Goal: Task Accomplishment & Management: Manage account settings

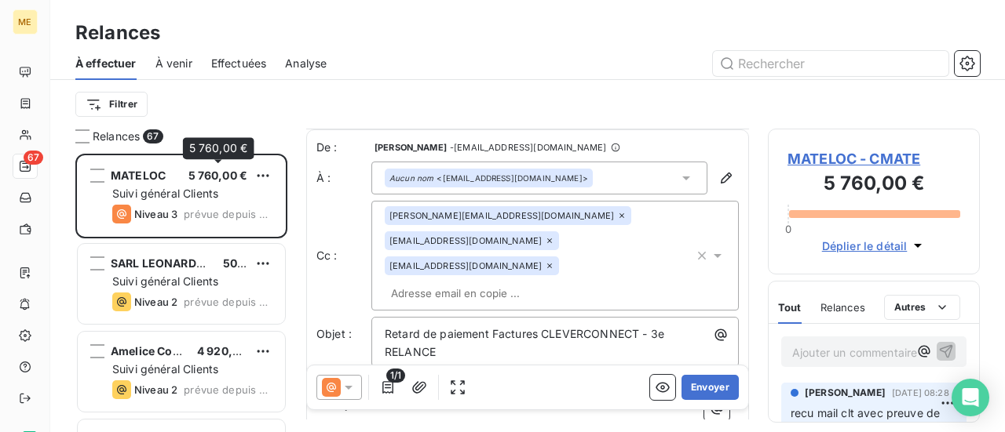
scroll to position [237, 0]
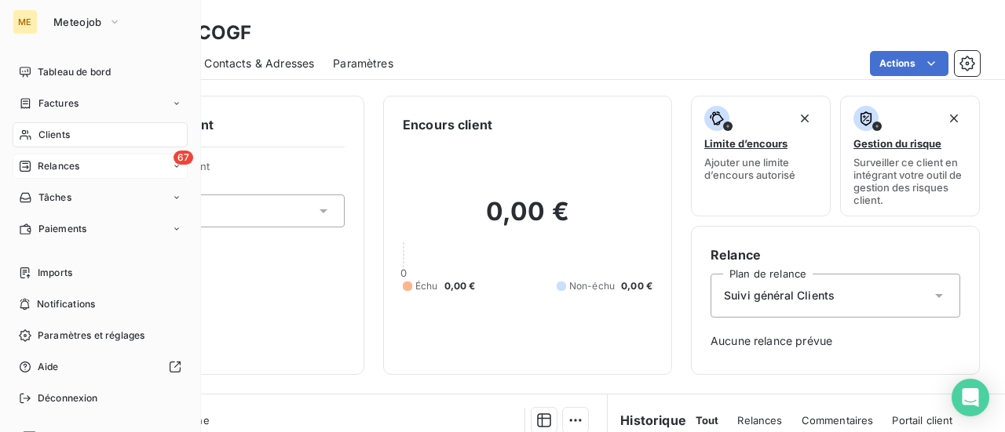
click at [57, 172] on span "Relances" at bounding box center [59, 166] width 42 height 14
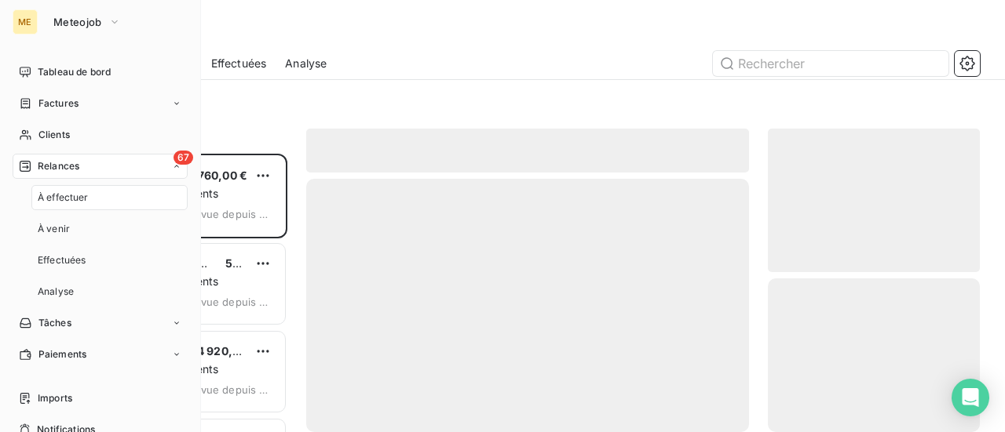
scroll to position [267, 199]
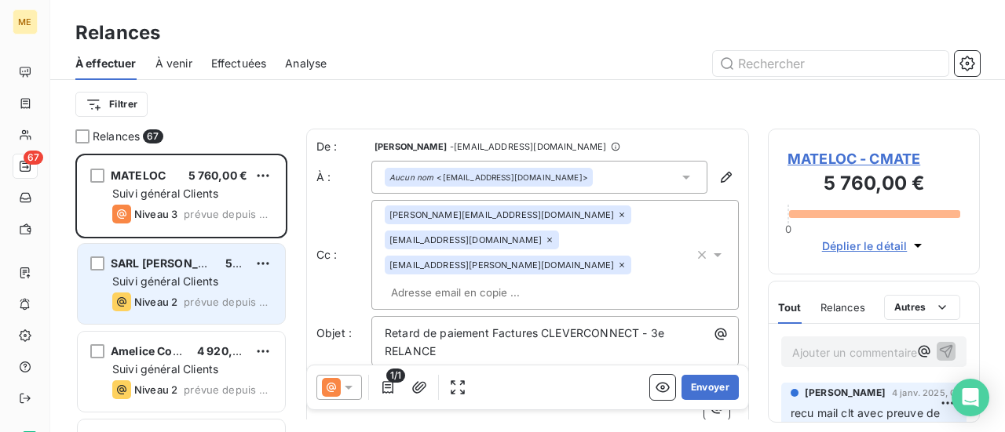
click at [252, 278] on div "Suivi général Clients" at bounding box center [192, 282] width 160 height 16
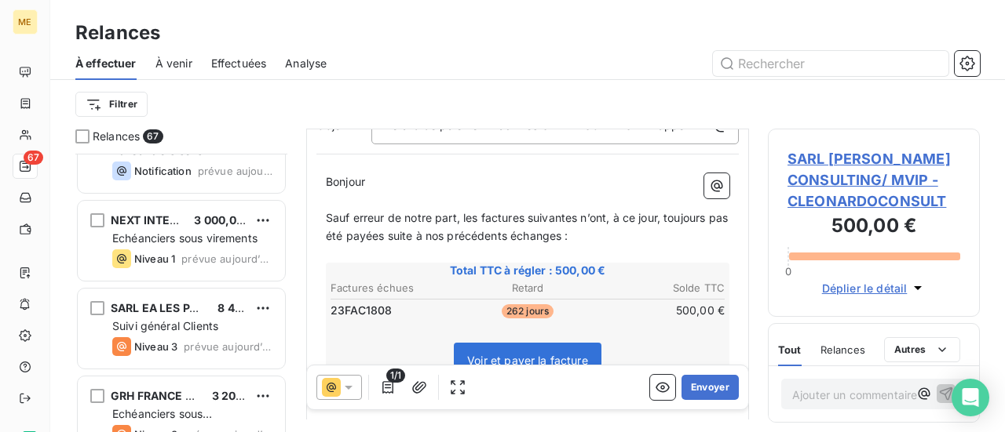
scroll to position [5611, 0]
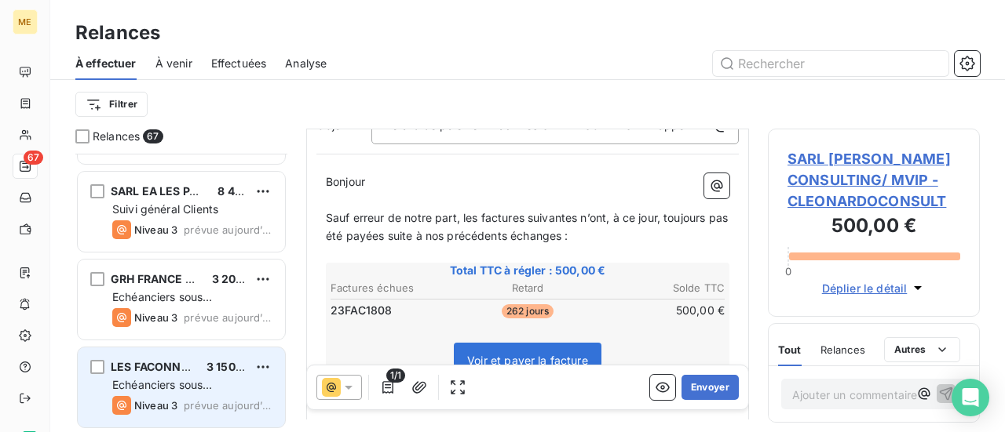
click at [245, 385] on div "Echéanciers sous prélèvements" at bounding box center [192, 385] width 160 height 16
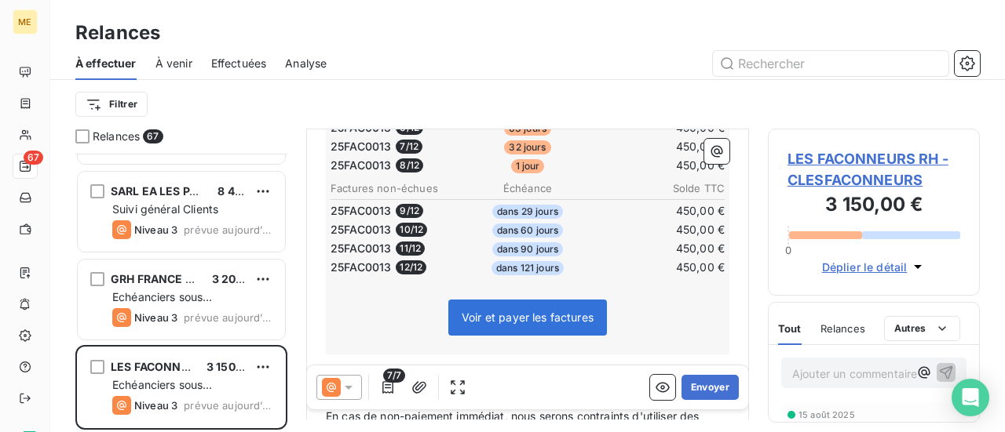
scroll to position [394, 0]
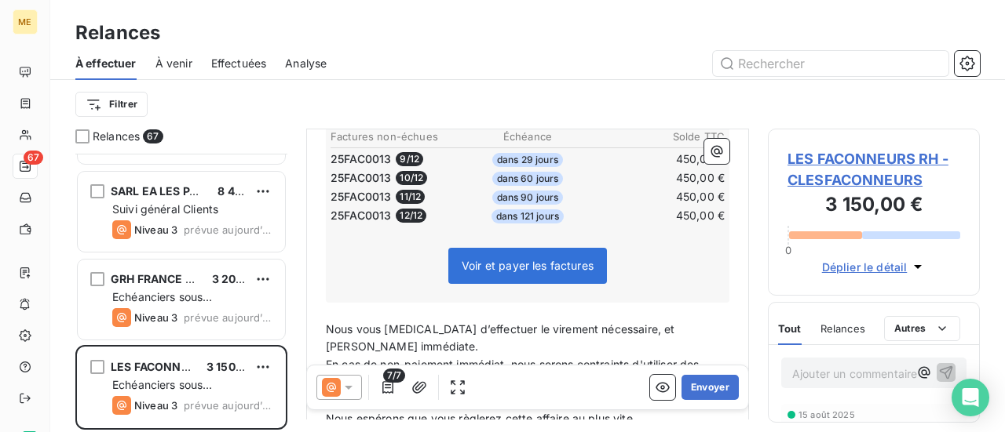
click at [854, 168] on span "LES FACONNEURS RH - CLESFACONNEURS" at bounding box center [873, 169] width 173 height 42
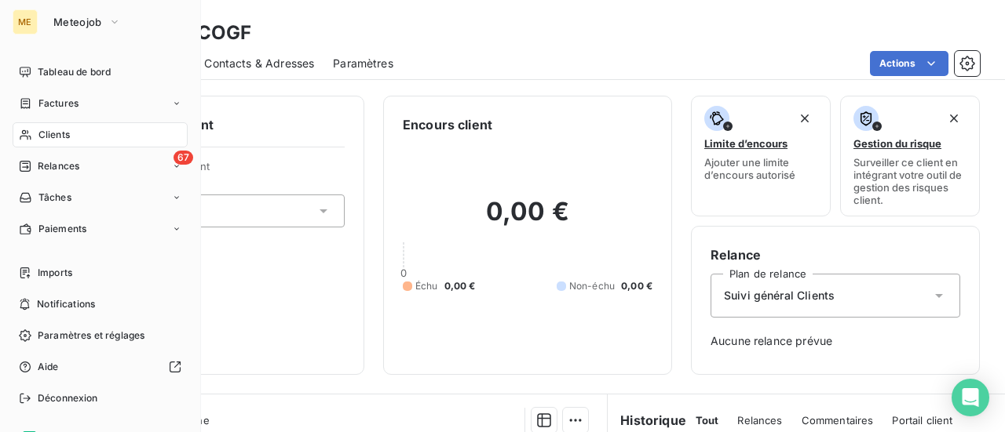
click at [58, 140] on span "Clients" at bounding box center [53, 135] width 31 height 14
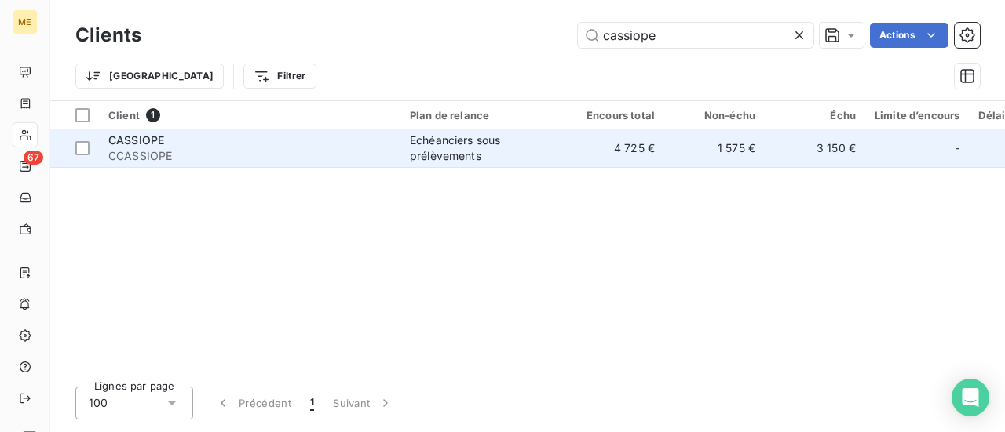
type input "cassiope"
click at [266, 151] on span "CCASSIOPE" at bounding box center [249, 156] width 283 height 16
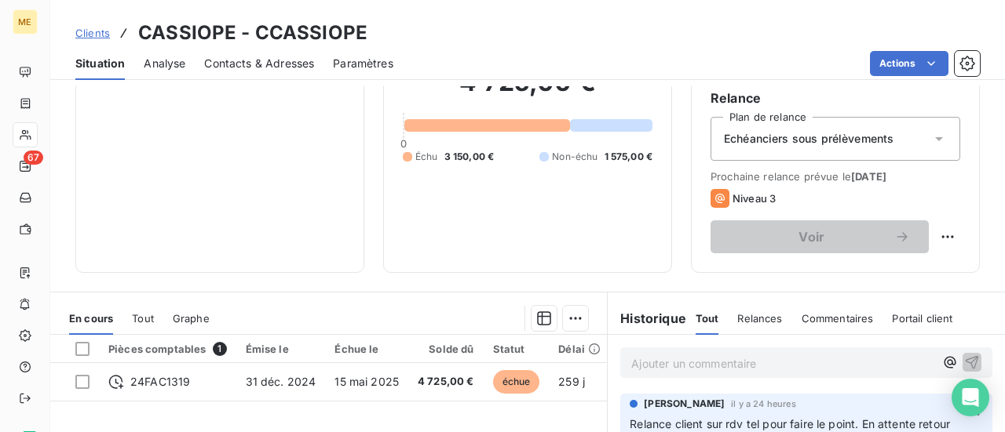
scroll to position [235, 0]
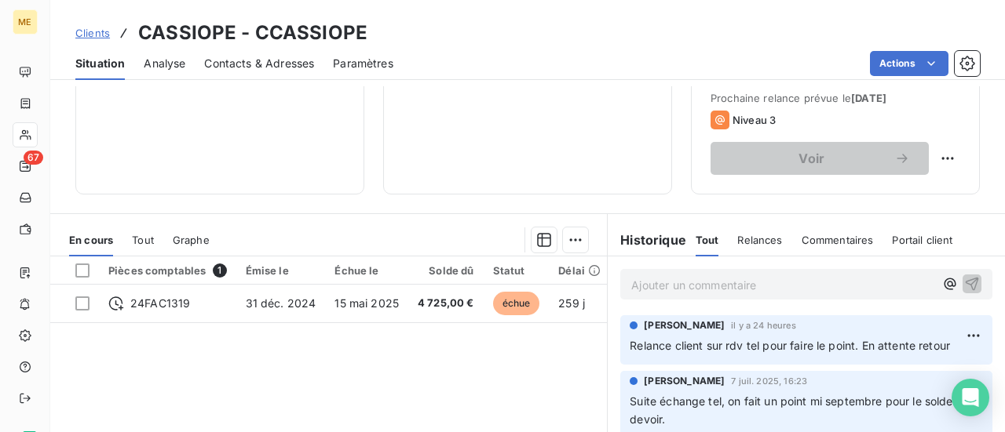
click at [631, 283] on p "Ajouter un commentaire ﻿" at bounding box center [782, 285] width 303 height 20
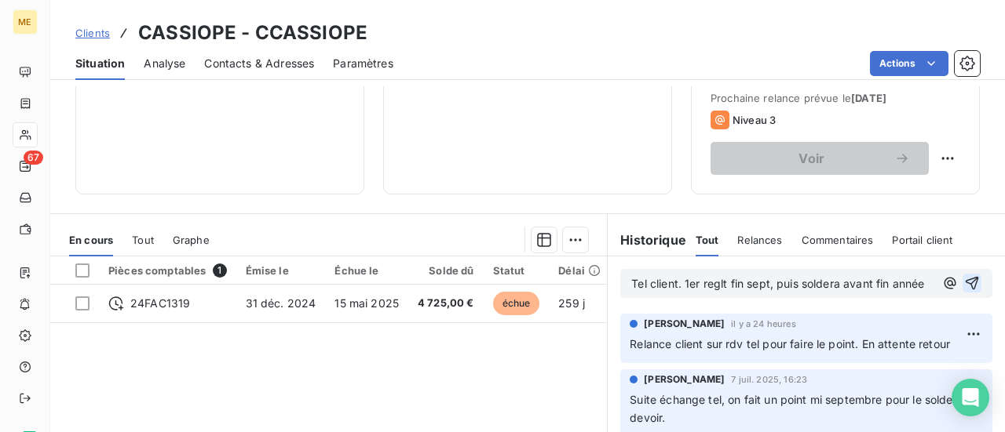
click at [964, 291] on icon "button" at bounding box center [972, 283] width 16 height 16
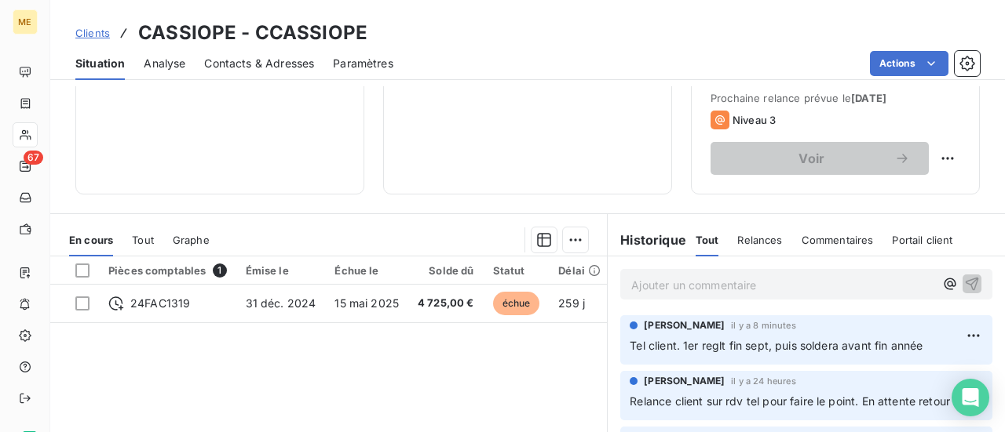
click at [802, 287] on p "Ajouter un commentaire ﻿" at bounding box center [782, 285] width 303 height 20
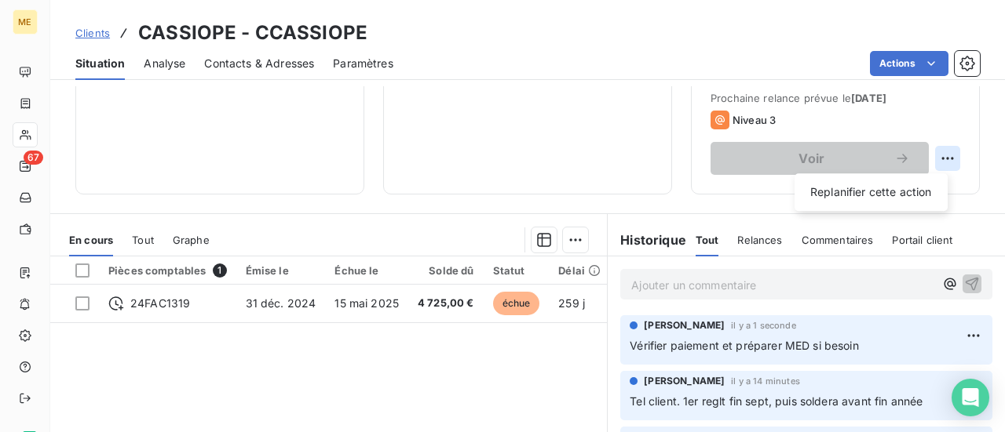
click at [937, 163] on html "ME 67 Clients CASSIOPE - CCASSIOPE Situation Analyse Contacts & Adresses Paramè…" at bounding box center [502, 216] width 1005 height 432
click at [917, 193] on div "Replanifier cette action" at bounding box center [870, 192] width 140 height 25
select select "8"
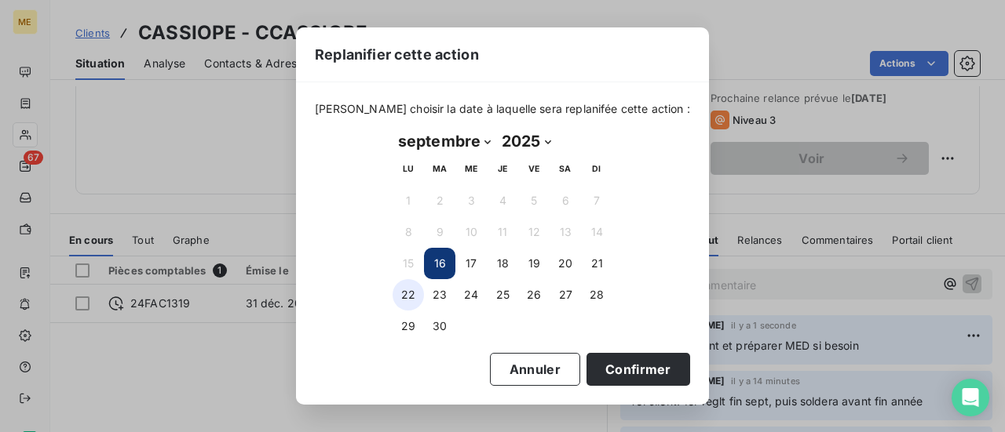
click at [412, 294] on button "22" at bounding box center [407, 294] width 31 height 31
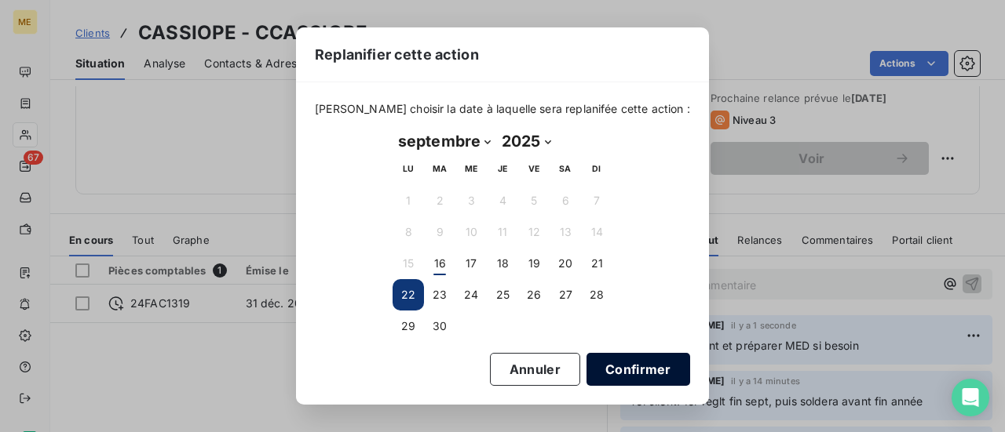
click at [635, 375] on button "Confirmer" at bounding box center [638, 369] width 104 height 33
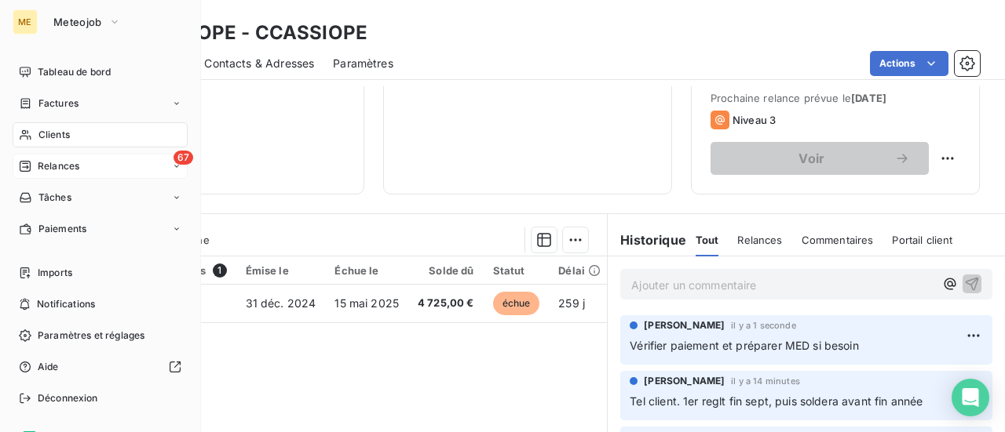
click at [74, 167] on span "Relances" at bounding box center [59, 166] width 42 height 14
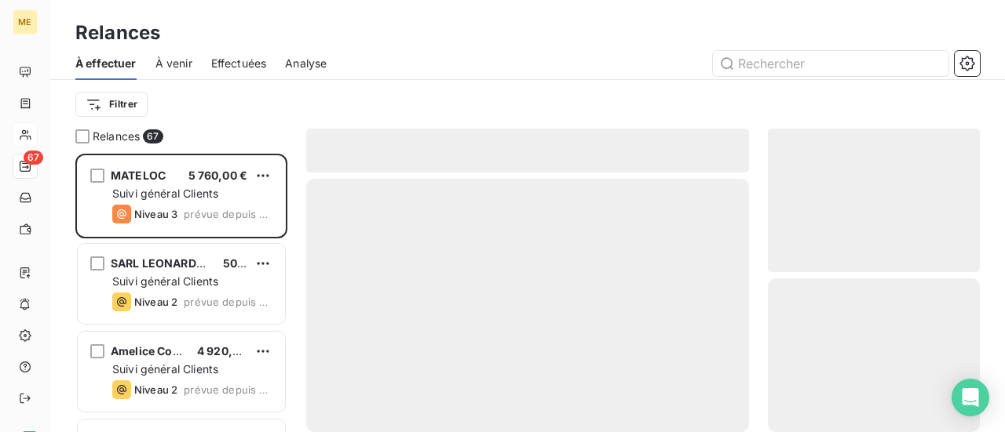
scroll to position [267, 199]
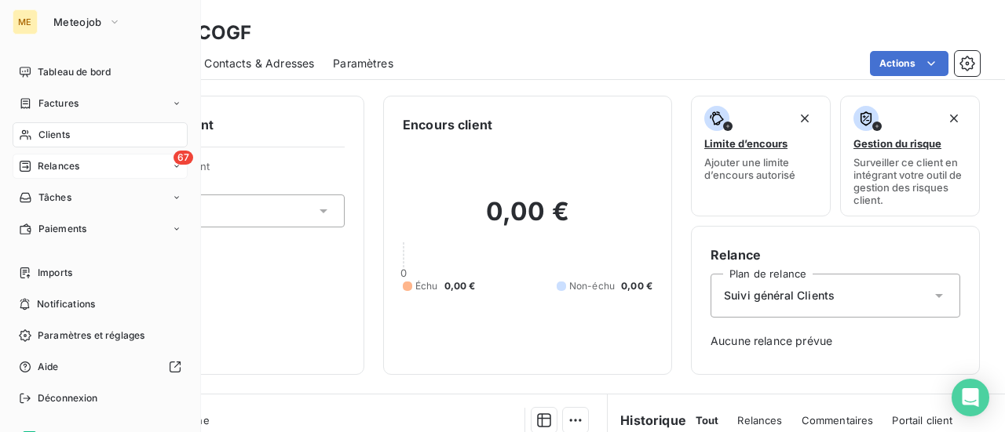
click at [60, 165] on span "Relances" at bounding box center [59, 166] width 42 height 14
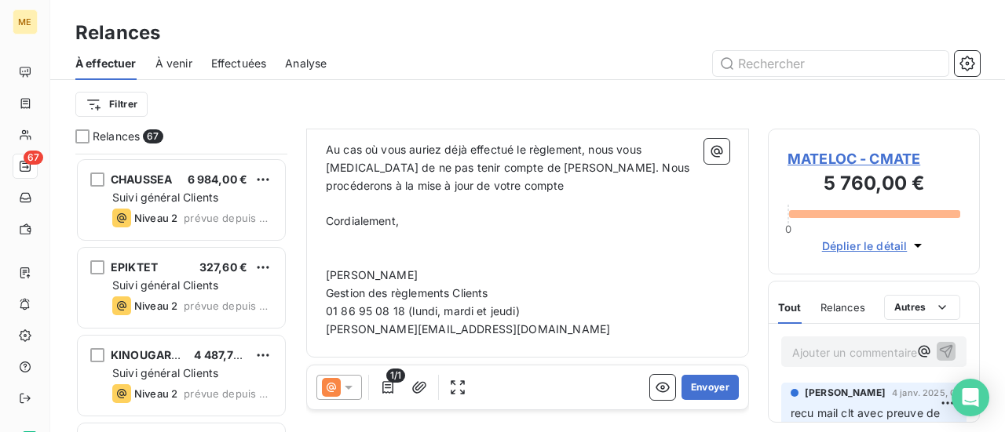
scroll to position [1570, 0]
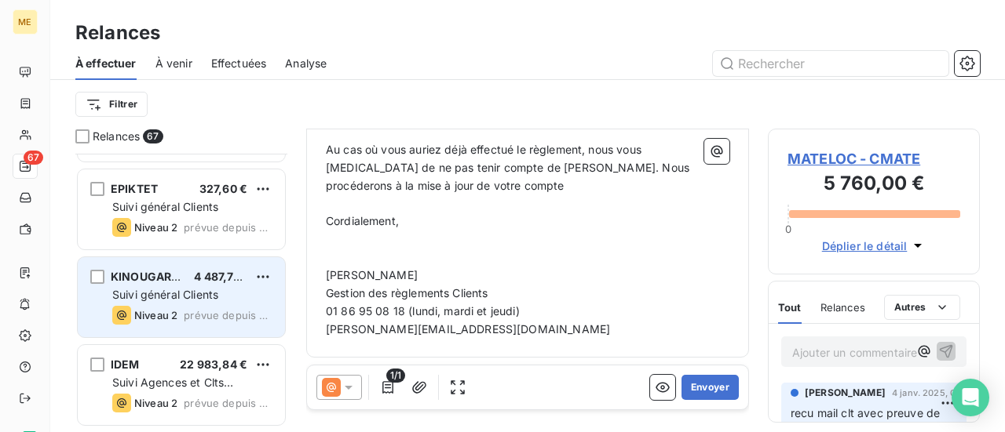
click at [231, 293] on div "Suivi général Clients" at bounding box center [192, 295] width 160 height 16
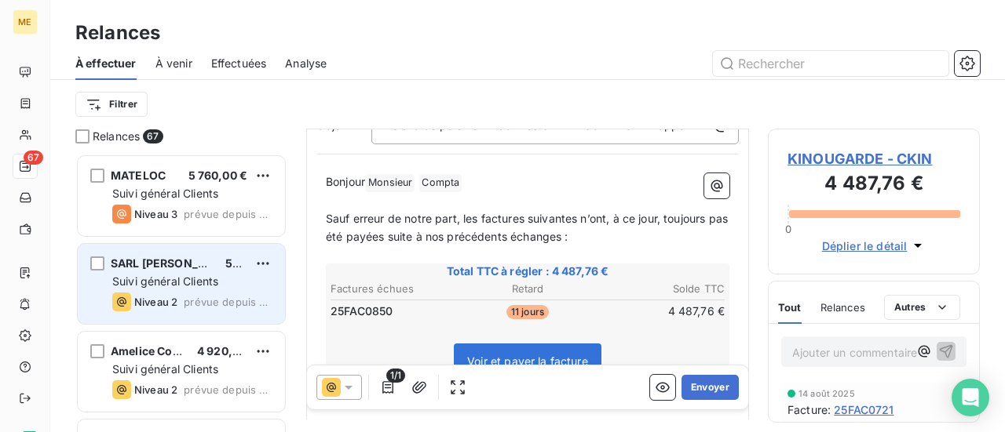
click at [253, 277] on div "Suivi général Clients" at bounding box center [192, 282] width 160 height 16
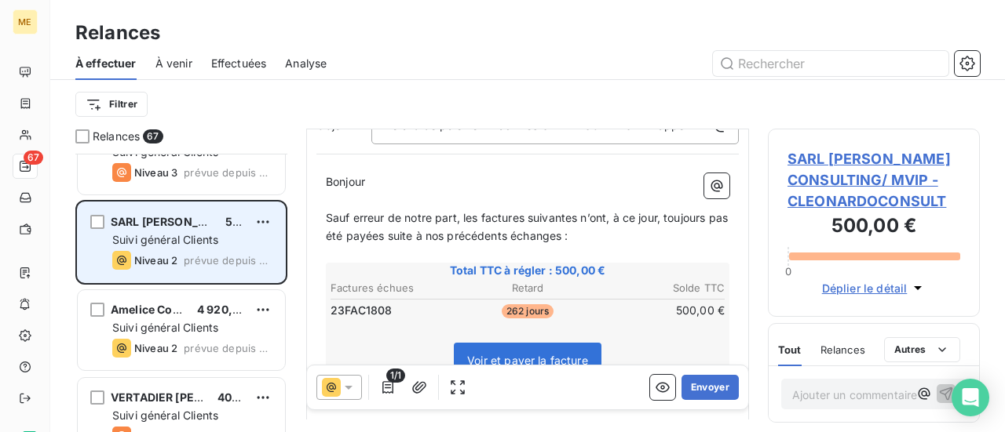
scroll to position [78, 0]
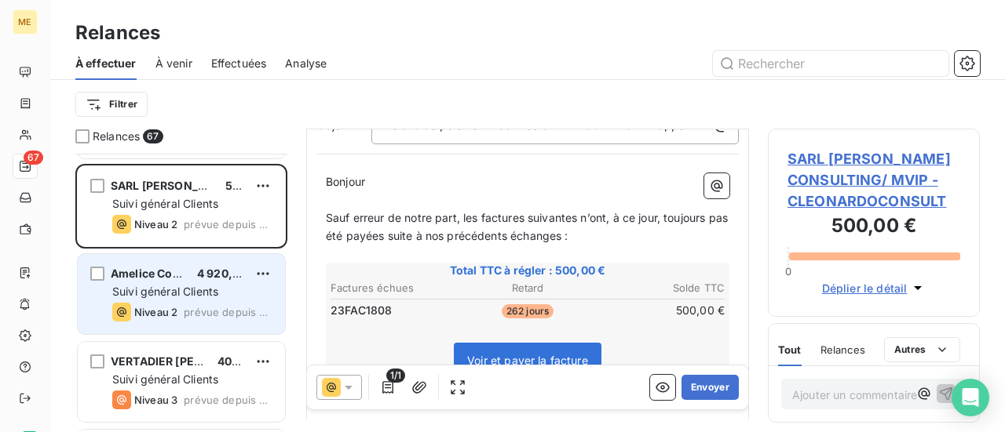
click at [254, 290] on div "Suivi général Clients" at bounding box center [192, 292] width 160 height 16
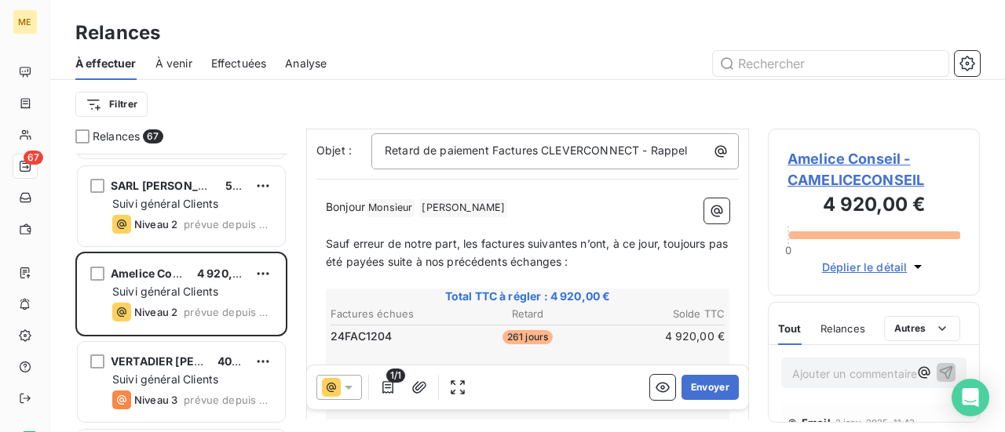
scroll to position [159, 0]
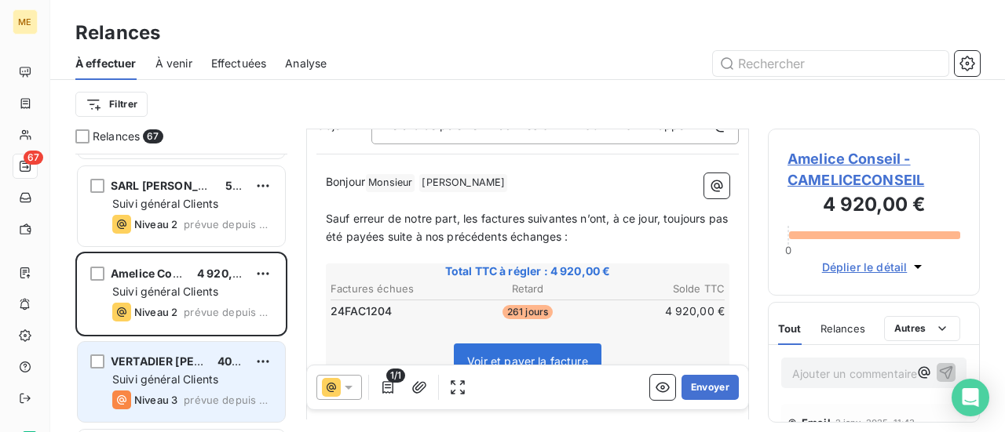
click at [254, 377] on div "Suivi général Clients" at bounding box center [192, 380] width 160 height 16
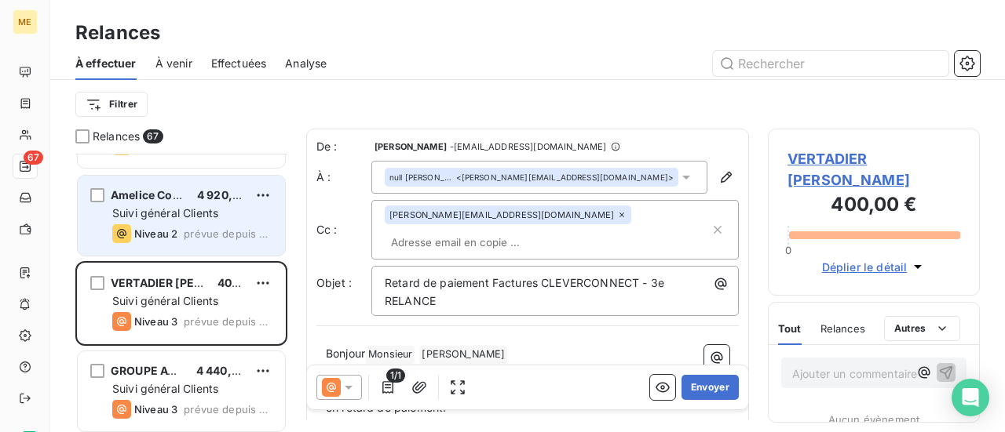
scroll to position [235, 0]
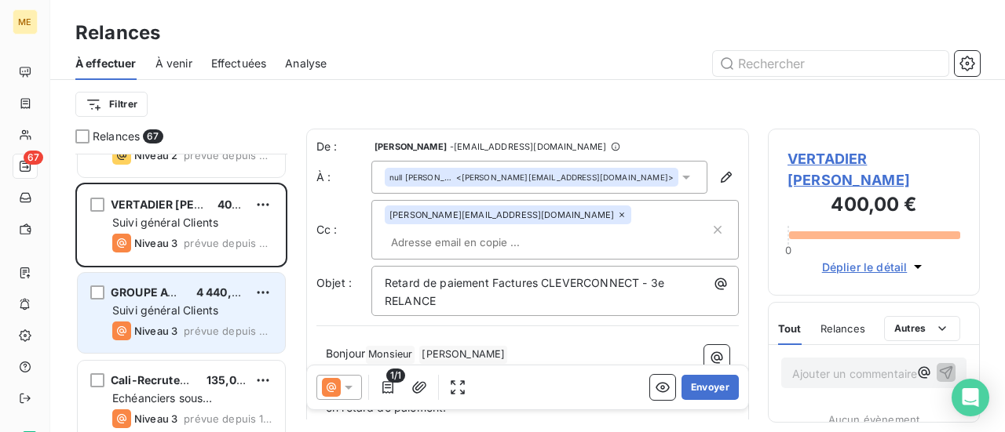
click at [241, 315] on div "Suivi général Clients" at bounding box center [192, 311] width 160 height 16
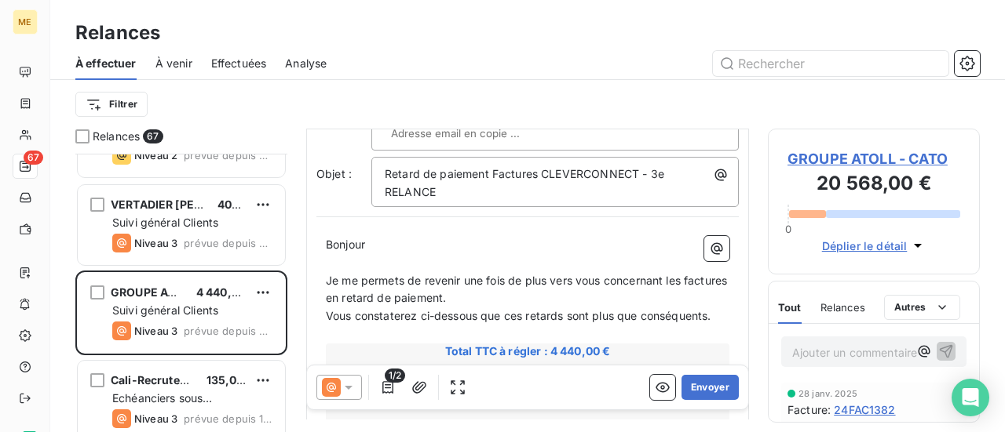
scroll to position [159, 0]
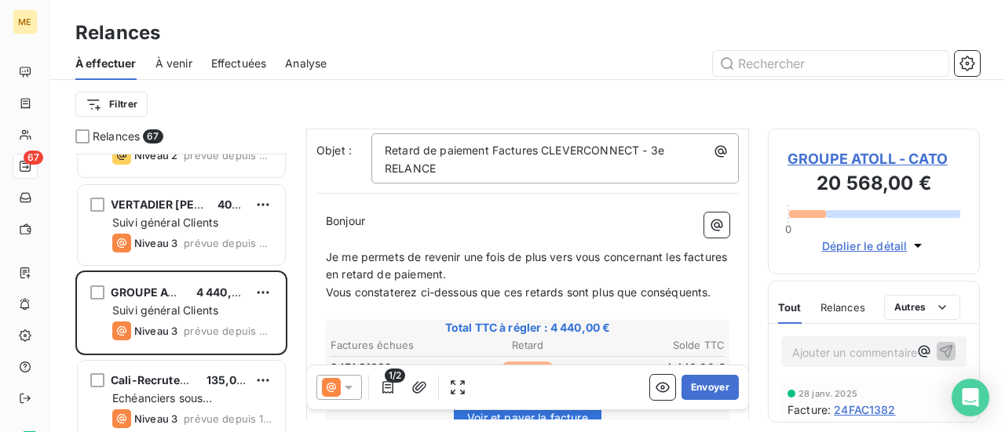
click at [860, 159] on span "GROUPE ATOLL - CATO" at bounding box center [873, 158] width 173 height 21
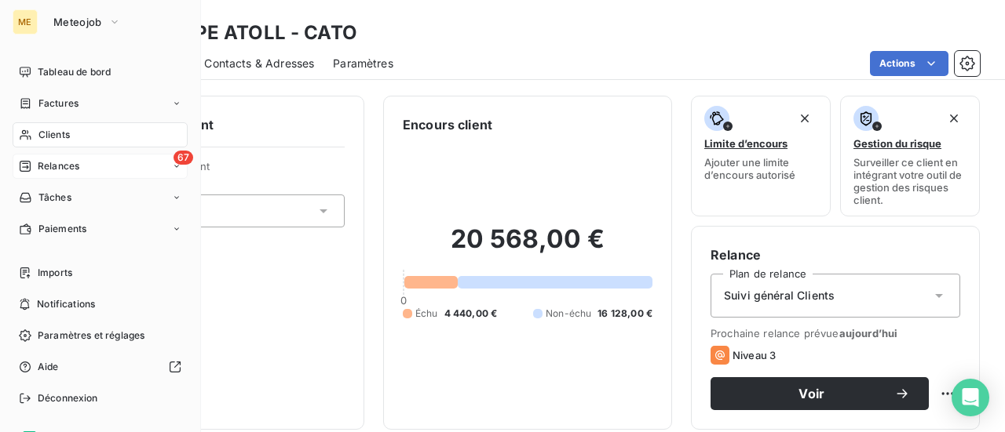
click at [58, 169] on span "Relances" at bounding box center [59, 166] width 42 height 14
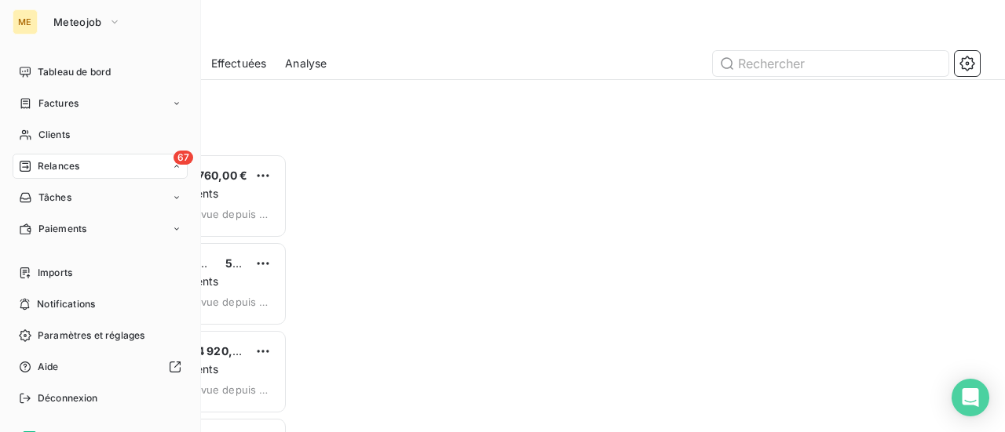
scroll to position [267, 199]
